Goal: Task Accomplishment & Management: Complete application form

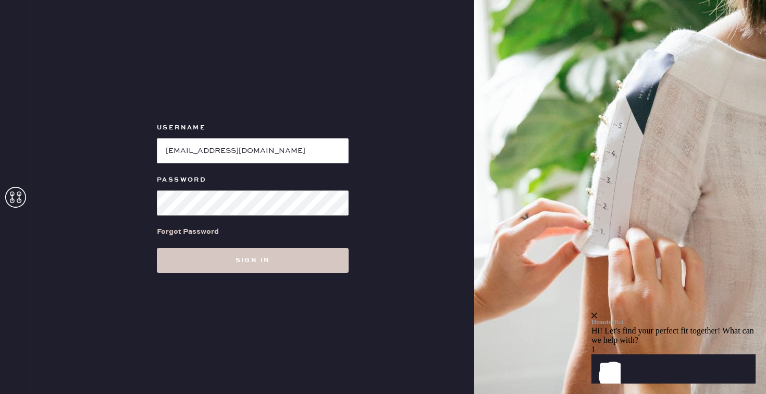
type input "ellie.windor22@gmail.com"
click at [187, 186] on div "Password" at bounding box center [253, 181] width 192 height 15
click at [157, 248] on button "Sign in" at bounding box center [253, 260] width 192 height 25
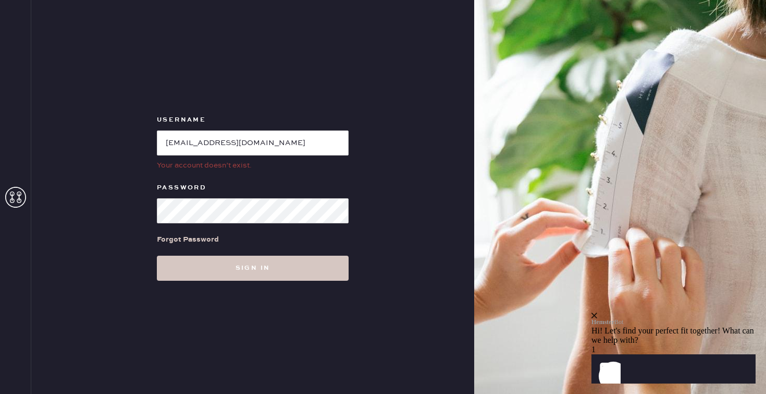
click at [16, 195] on icon at bounding box center [15, 197] width 21 height 21
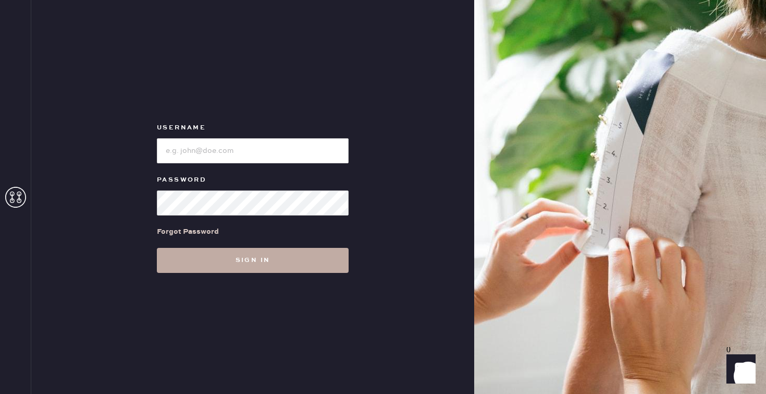
click at [198, 264] on button "Sign in" at bounding box center [253, 260] width 192 height 25
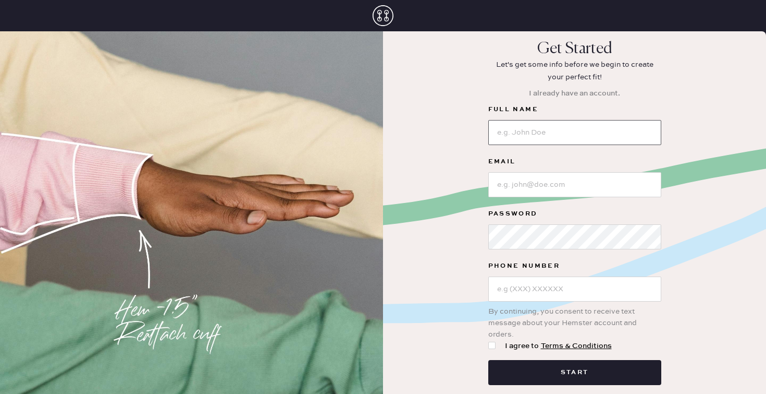
click at [502, 131] on input at bounding box center [574, 132] width 173 height 25
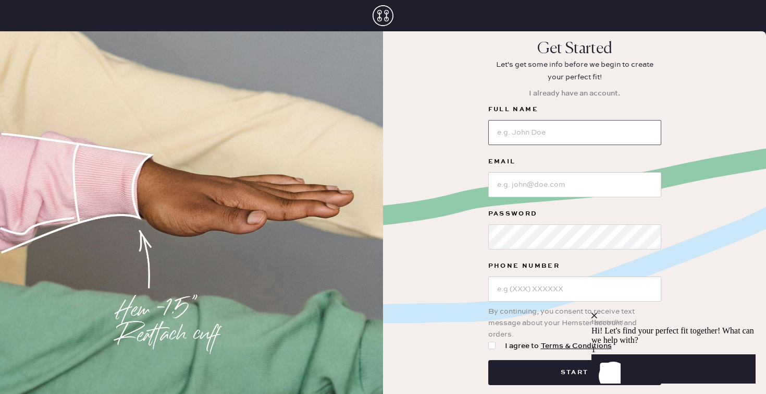
type input "[PERSON_NAME]"
type input "[PHONE_NUMBER]"
click at [518, 184] on input at bounding box center [574, 184] width 173 height 25
type input "[EMAIL_ADDRESS][DOMAIN_NAME]"
click at [488, 360] on button "Start" at bounding box center [574, 372] width 173 height 25
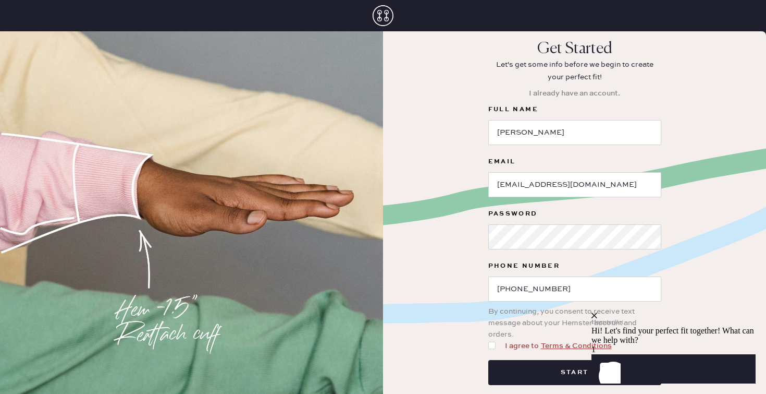
click at [490, 343] on div at bounding box center [491, 344] width 7 height 7
click at [489, 340] on input "I agree to Terms & Conditions" at bounding box center [488, 340] width 1 height 1
checkbox input "true"
click at [543, 366] on button "Start" at bounding box center [574, 372] width 173 height 25
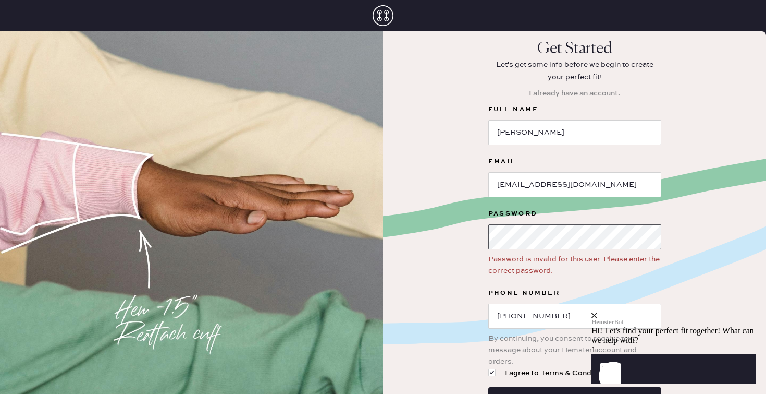
click at [469, 234] on div "Get Started Let's get some info before we begin to create your perfect fit! I a…" at bounding box center [574, 237] width 383 height 394
click at [431, 276] on div "Get Started Let's get some info before we begin to create your perfect fit! I a…" at bounding box center [574, 237] width 383 height 394
click at [743, 164] on div "Get Started Let's get some info before we begin to create your perfect fit! I a…" at bounding box center [574, 237] width 383 height 394
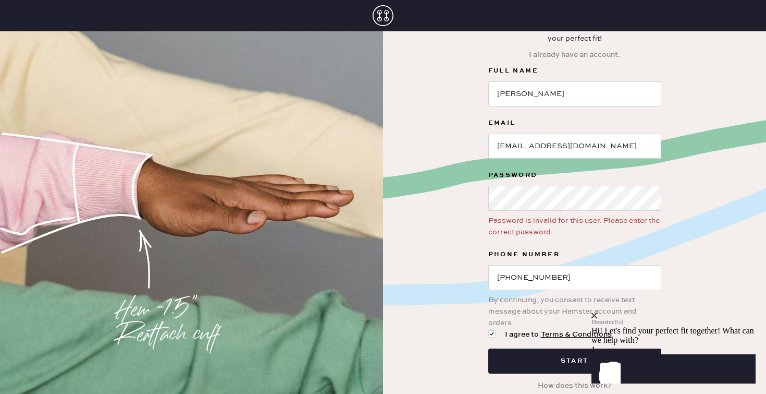
scroll to position [40, 0]
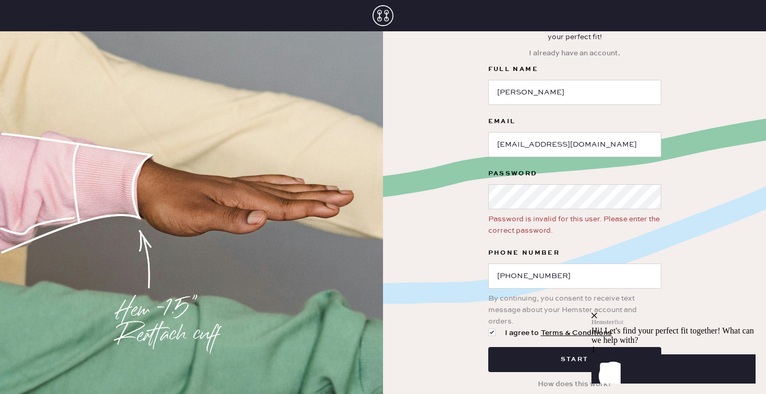
click html "Hemster Bot Hi! Let's find your perfect fit together! What can we help with? 1 …"
click at [547, 354] on button "Start" at bounding box center [574, 359] width 173 height 25
click at [743, 312] on div "close" at bounding box center [674, 315] width 164 height 6
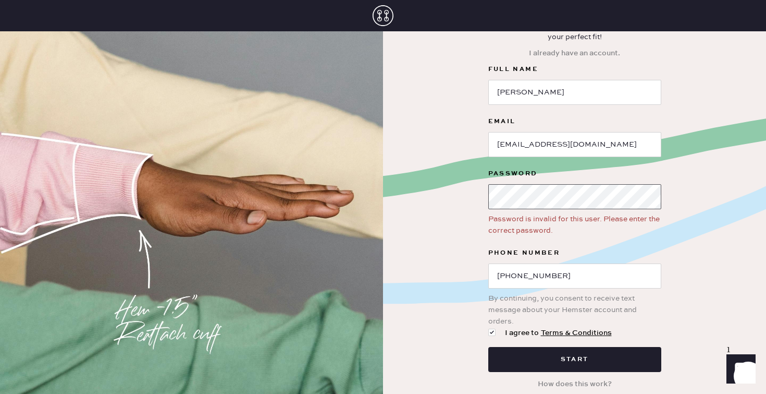
click at [434, 202] on div "Get Started Let's get some info before we begin to create your perfect fit! I a…" at bounding box center [574, 196] width 383 height 394
click at [480, 201] on div "Get Started Let's get some info before we begin to create your perfect fit! I a…" at bounding box center [574, 196] width 383 height 394
click at [488, 347] on button "Start" at bounding box center [574, 359] width 173 height 25
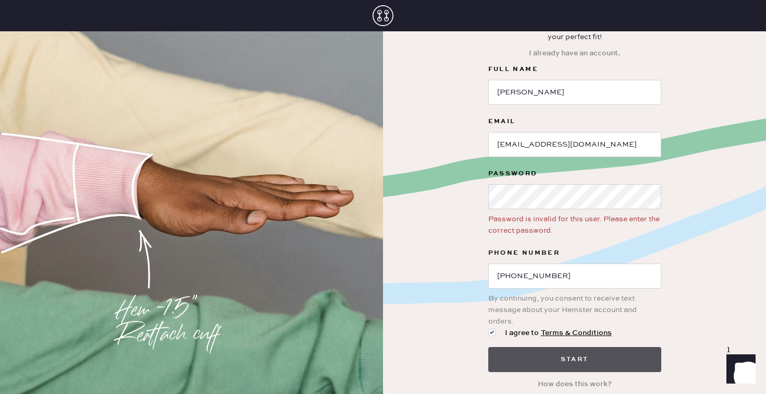
click at [610, 358] on button "Start" at bounding box center [574, 359] width 173 height 25
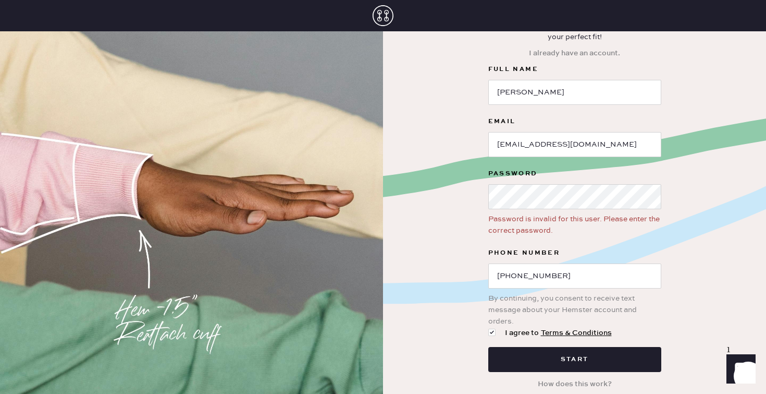
click at [716, 291] on div "Get Started Let's get some info before we begin to create your perfect fit! I a…" at bounding box center [574, 196] width 383 height 394
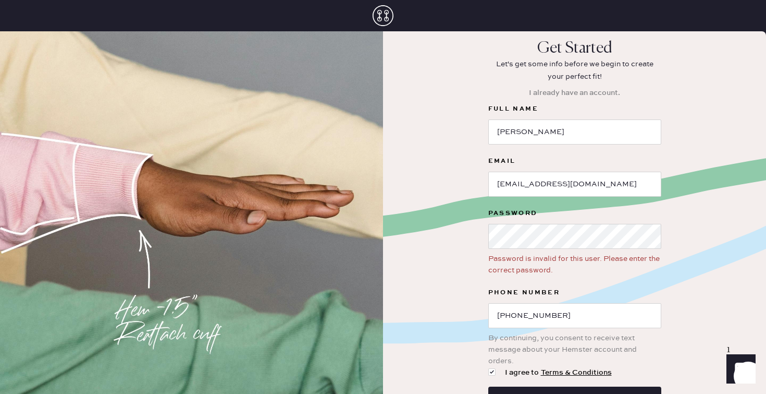
scroll to position [0, 0]
click at [524, 90] on button "I already have an account." at bounding box center [575, 93] width 104 height 20
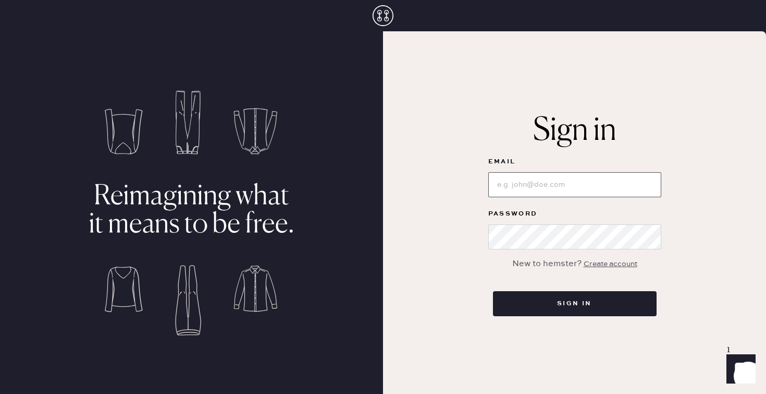
click at [517, 191] on input at bounding box center [574, 184] width 173 height 25
type input "[EMAIL_ADDRESS][DOMAIN_NAME]"
click at [493, 291] on button "Sign in" at bounding box center [575, 303] width 164 height 25
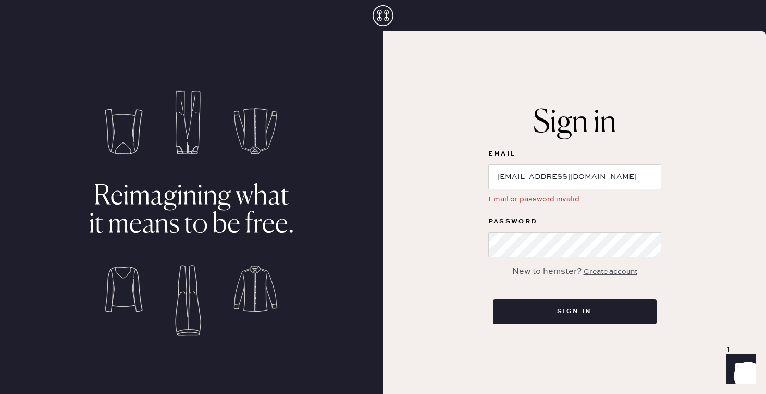
click at [593, 274] on div "Create account" at bounding box center [611, 271] width 54 height 11
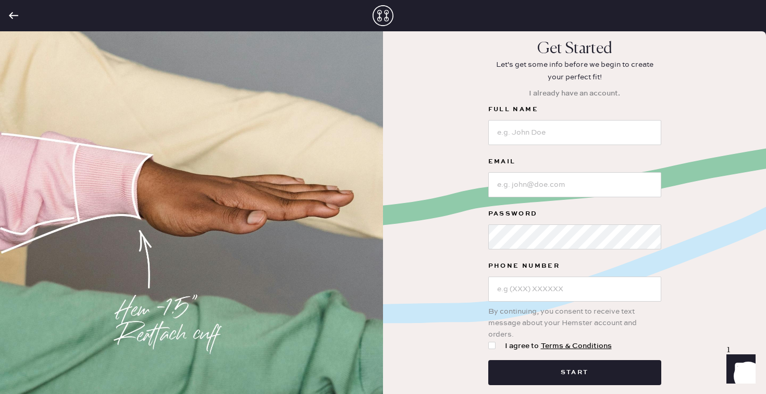
click at [502, 119] on div at bounding box center [574, 131] width 173 height 27
click at [502, 132] on input at bounding box center [574, 132] width 173 height 25
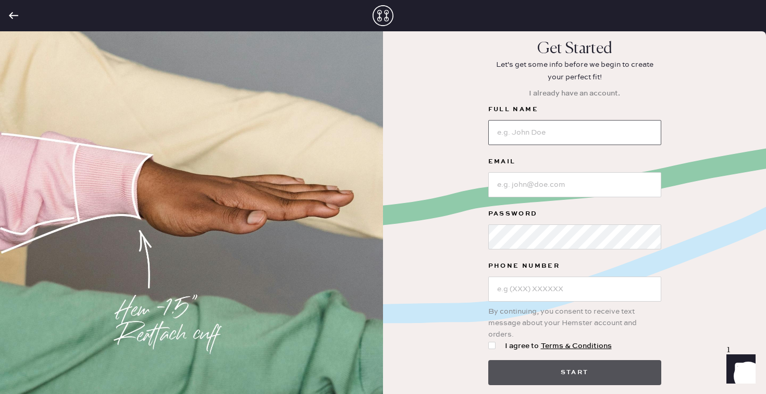
type input "[PERSON_NAME]"
type input "[PHONE_NUMBER]"
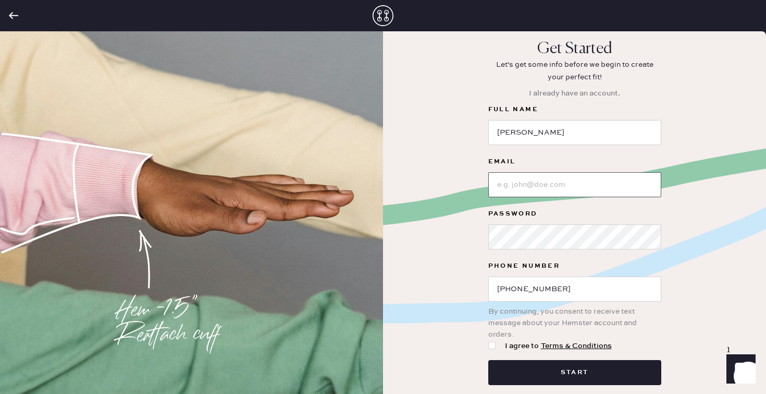
click at [517, 179] on input at bounding box center [574, 184] width 173 height 25
type input "[EMAIL_ADDRESS][DOMAIN_NAME]"
click at [488, 346] on div at bounding box center [491, 344] width 7 height 7
click at [488, 340] on input "I agree to Terms & Conditions" at bounding box center [488, 340] width 1 height 1
checkbox input "true"
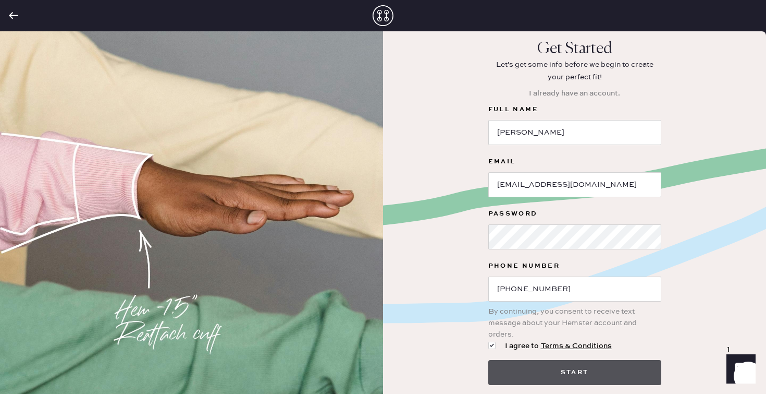
click at [510, 362] on button "Start" at bounding box center [574, 372] width 173 height 25
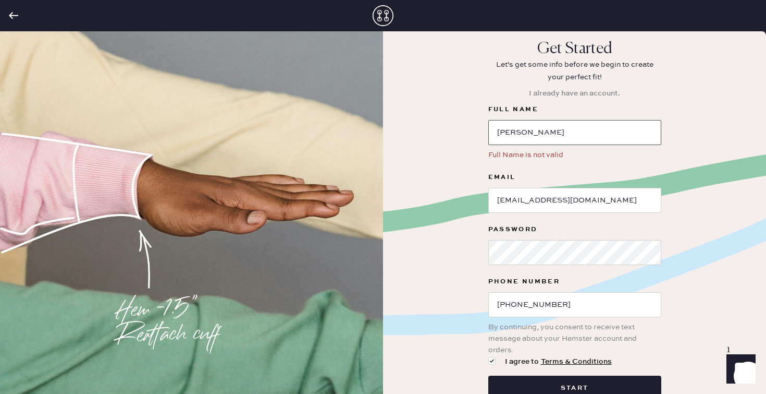
click at [547, 137] on input "[PERSON_NAME]" at bounding box center [574, 132] width 173 height 25
type input "[PERSON_NAME]"
click at [462, 203] on div "Get Started Let's get some info before we begin to create your perfect fit! I a…" at bounding box center [574, 231] width 383 height 383
click at [558, 382] on button "Start" at bounding box center [574, 387] width 173 height 25
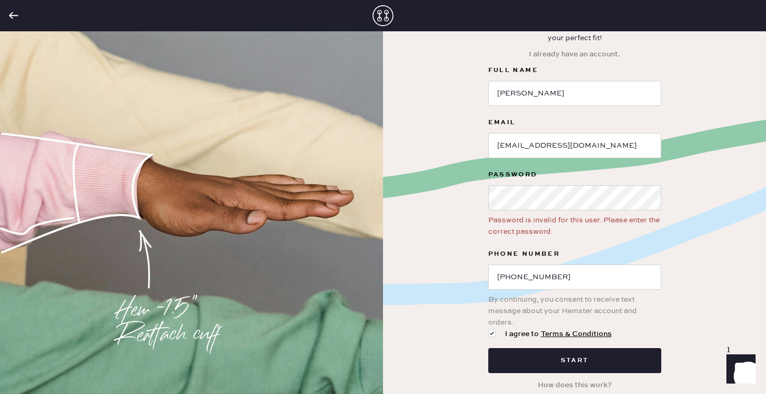
scroll to position [40, 0]
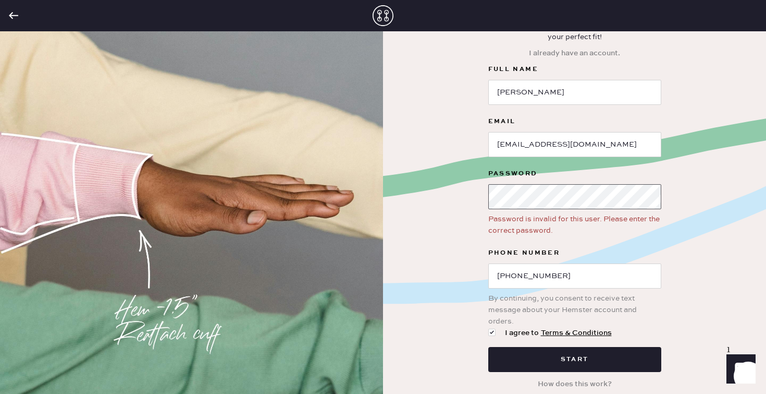
click at [480, 193] on div "Get Started Let's get some info before we begin to create your perfect fit! I a…" at bounding box center [574, 196] width 383 height 394
click at [488, 347] on button "Start" at bounding box center [574, 359] width 173 height 25
